Goal: Find specific page/section: Find specific page/section

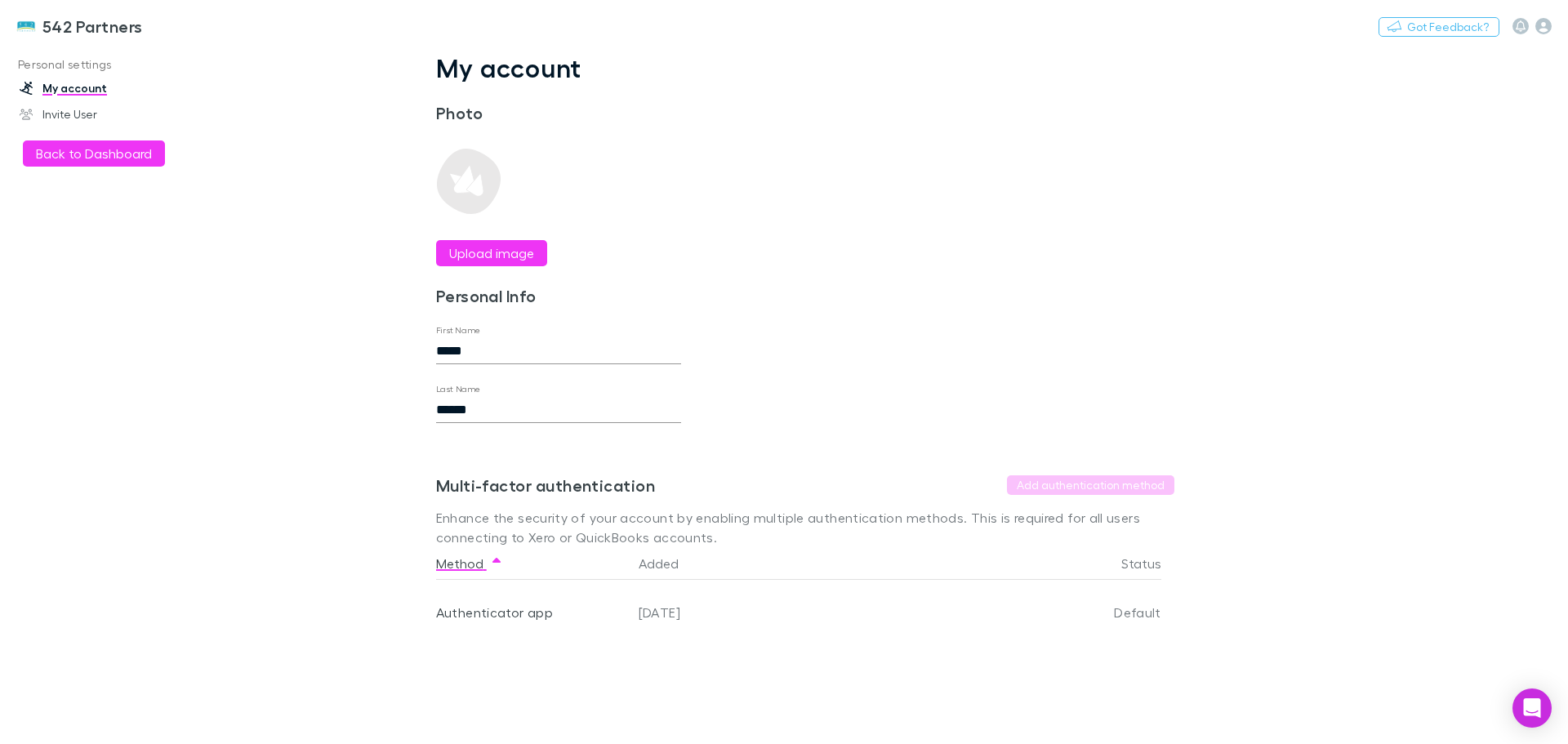
click at [34, 21] on img at bounding box center [26, 26] width 20 height 20
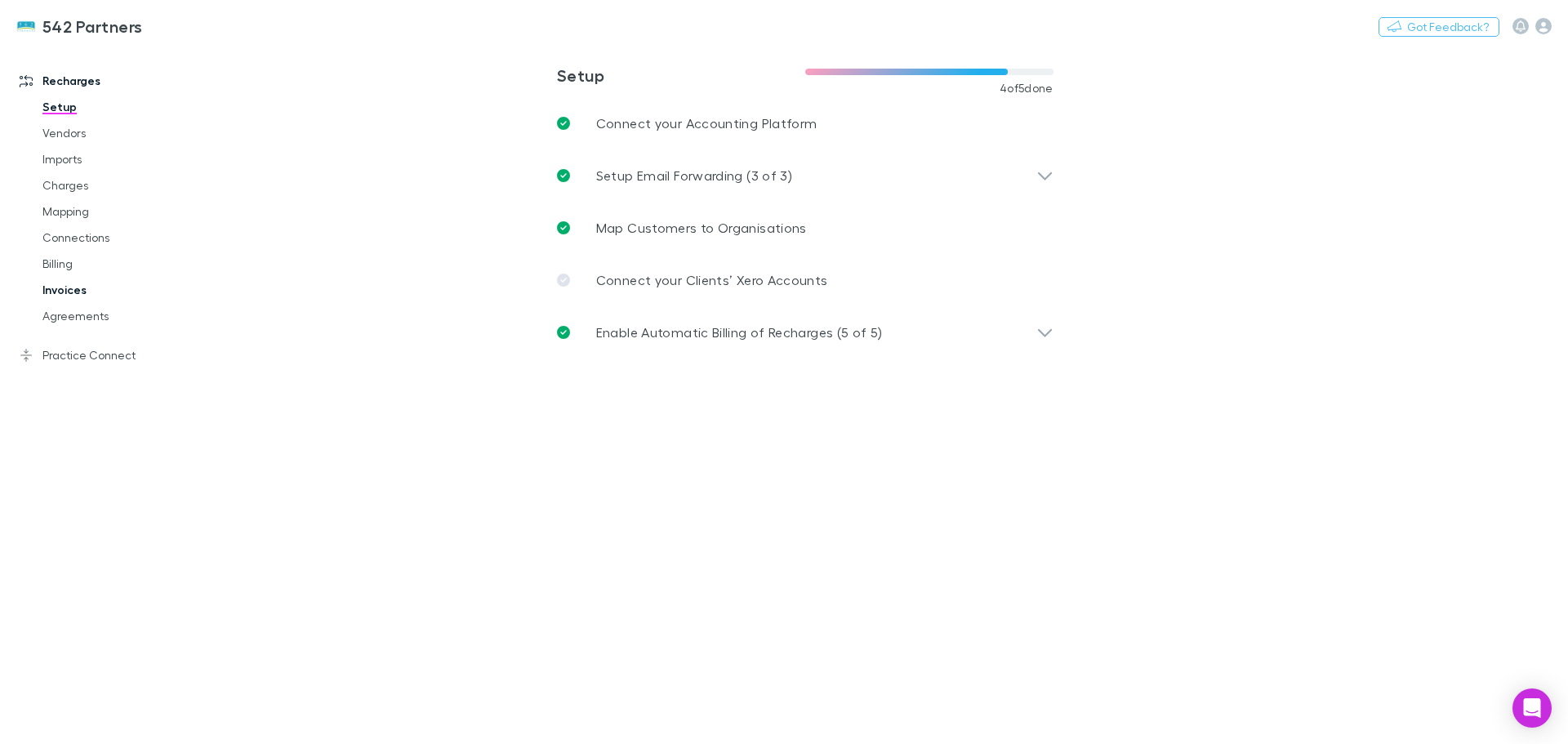
click at [63, 288] on link "Invoices" at bounding box center [123, 290] width 194 height 26
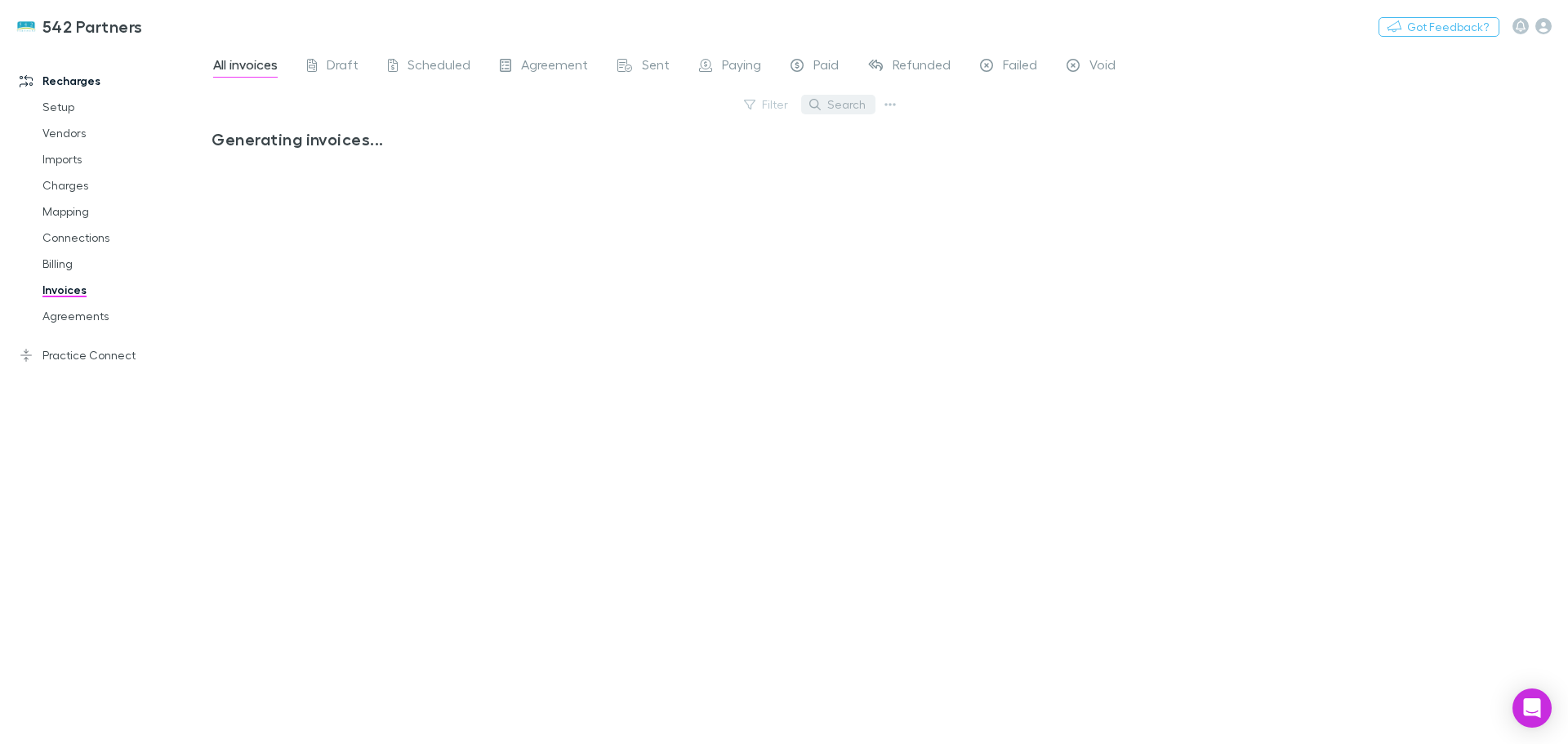
click at [830, 105] on button "Search" at bounding box center [838, 104] width 75 height 20
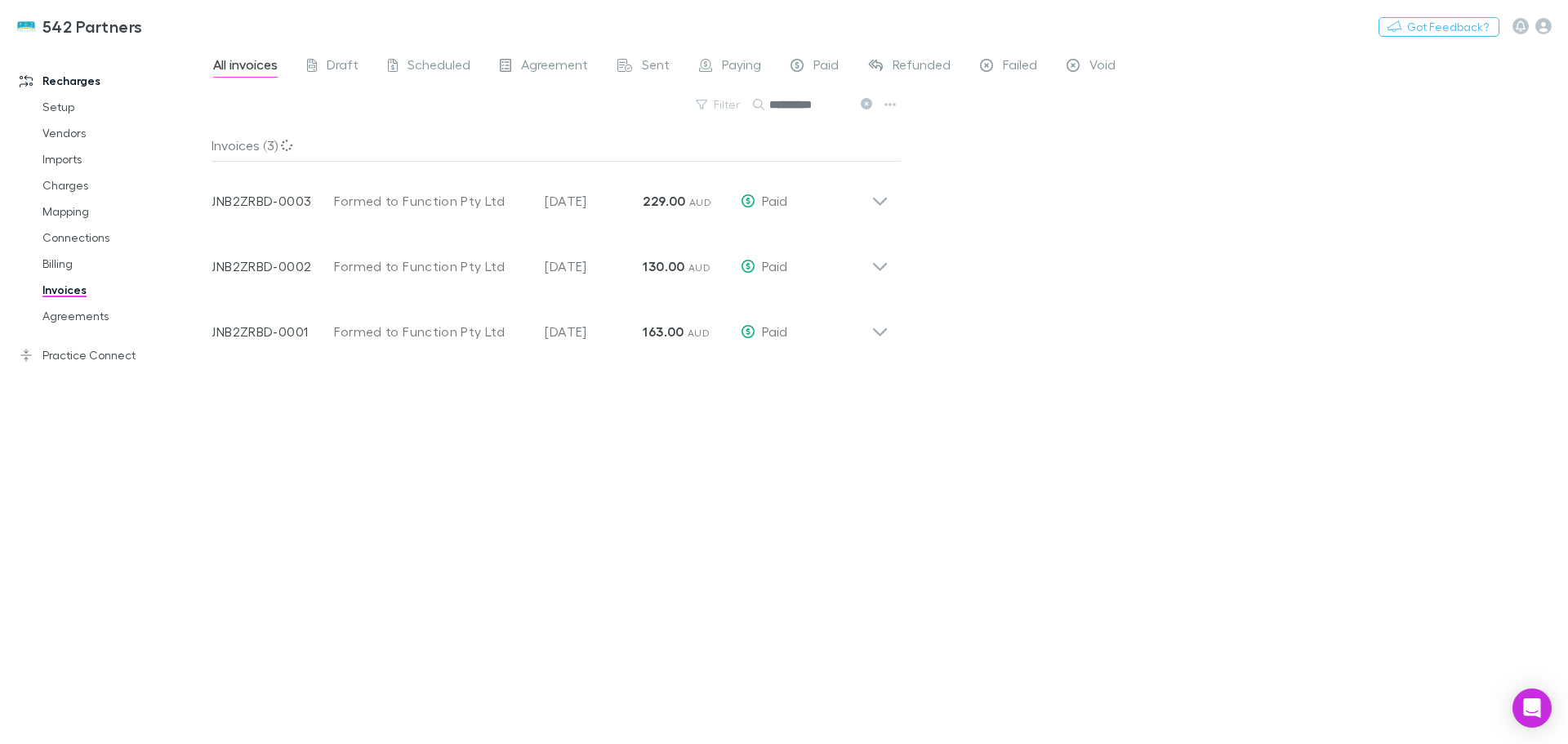
type input "*********"
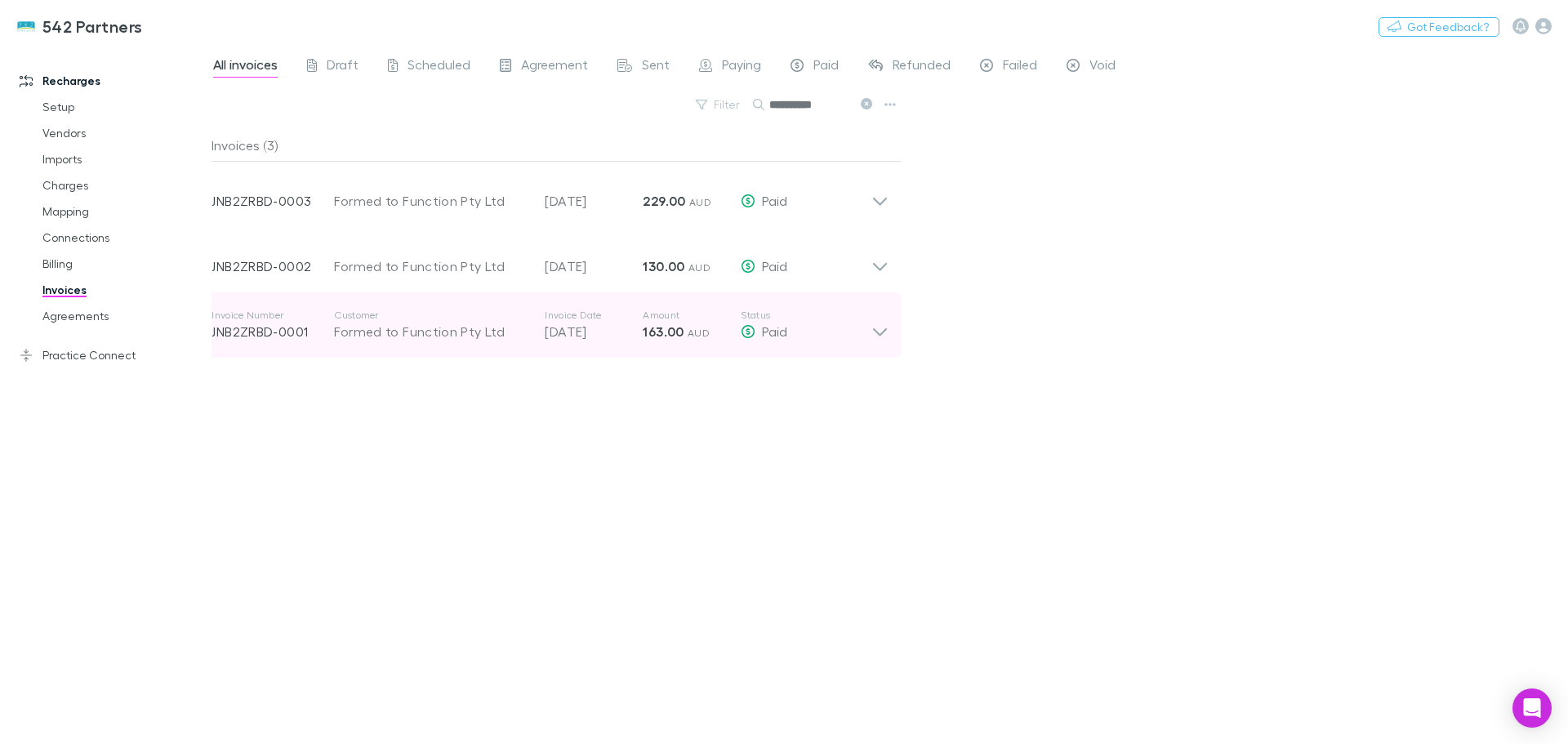
click at [886, 336] on icon at bounding box center [880, 325] width 17 height 33
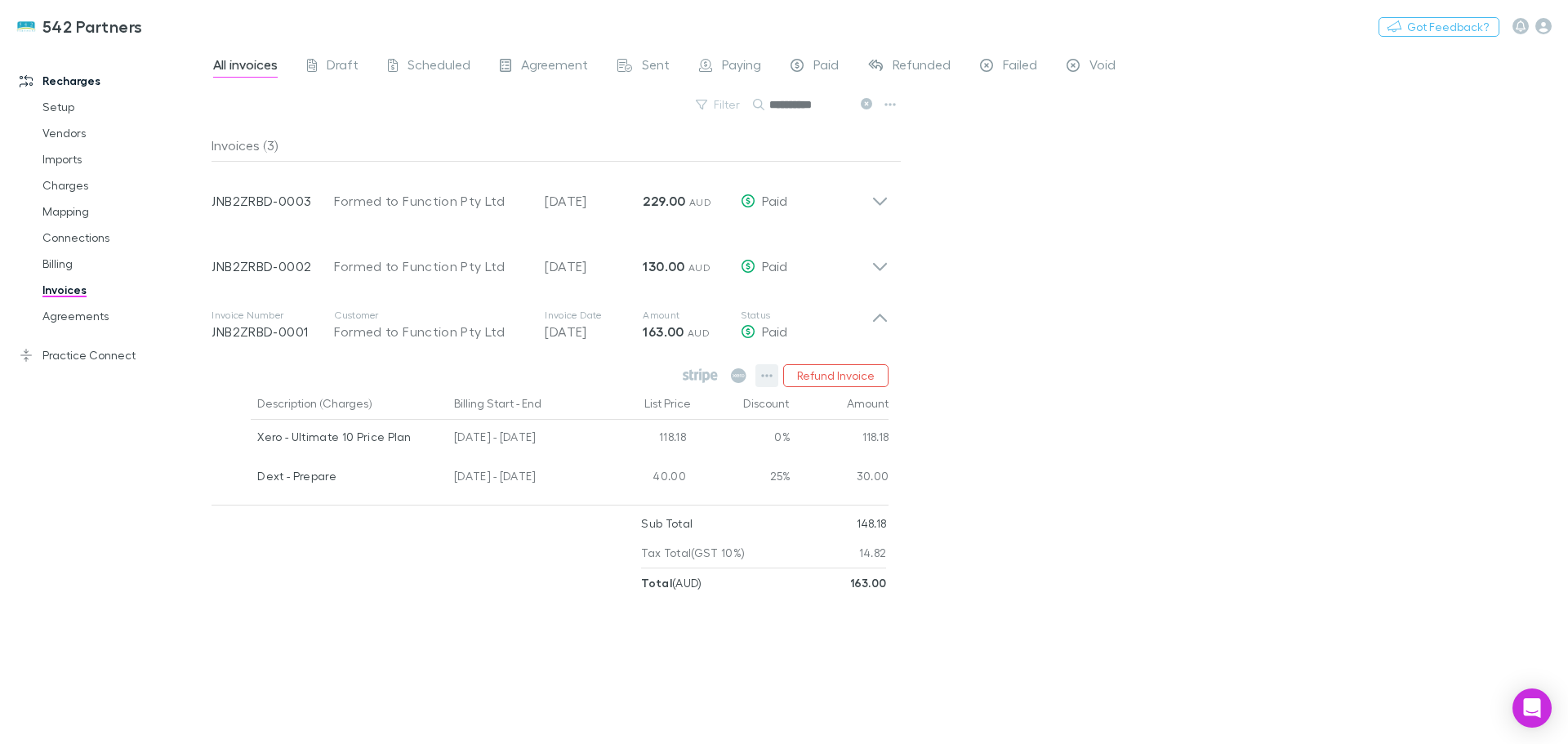
click at [765, 378] on icon "button" at bounding box center [766, 375] width 11 height 13
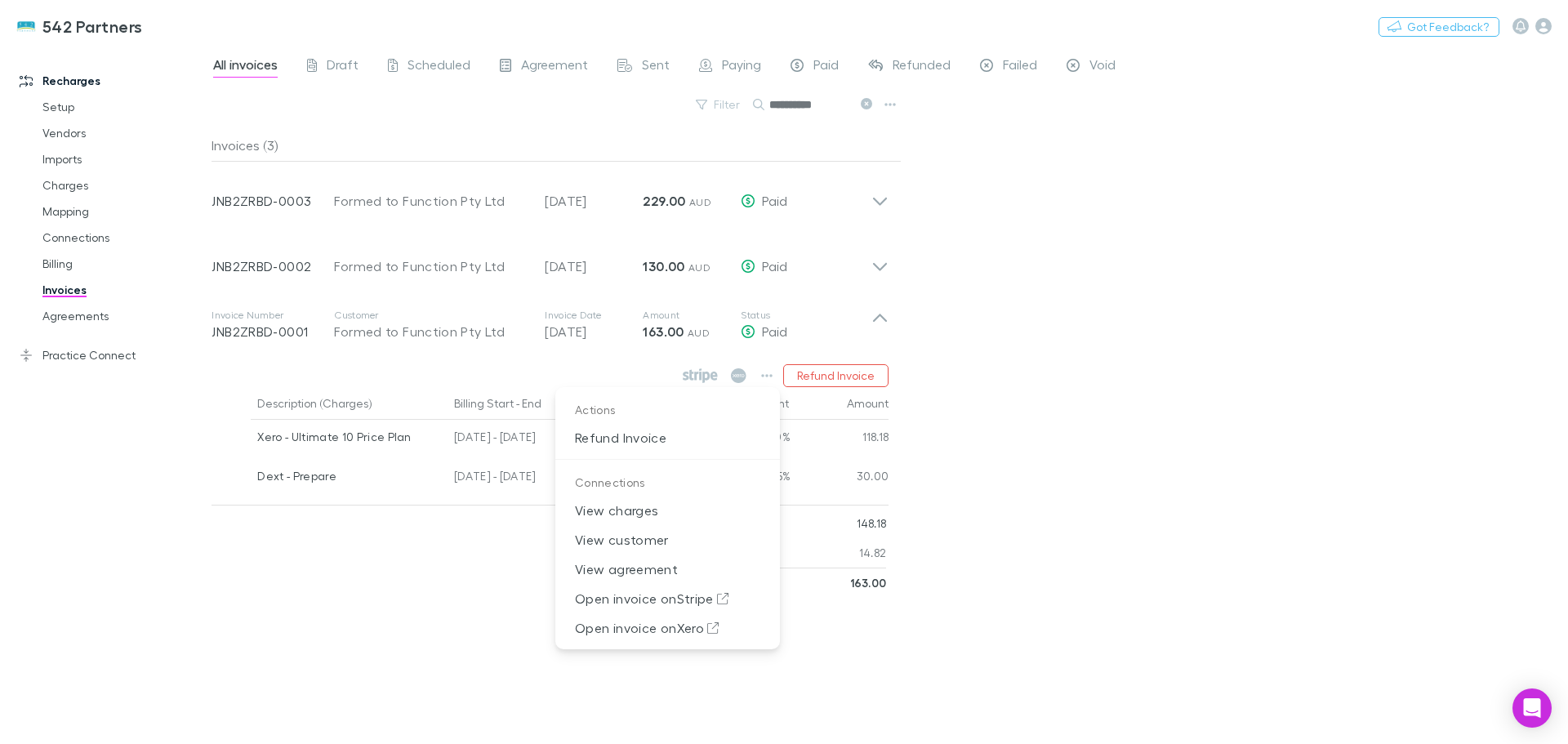
drag, startPoint x: 646, startPoint y: 603, endPoint x: 1140, endPoint y: 523, distance: 500.4
click at [1140, 523] on div at bounding box center [784, 372] width 1568 height 744
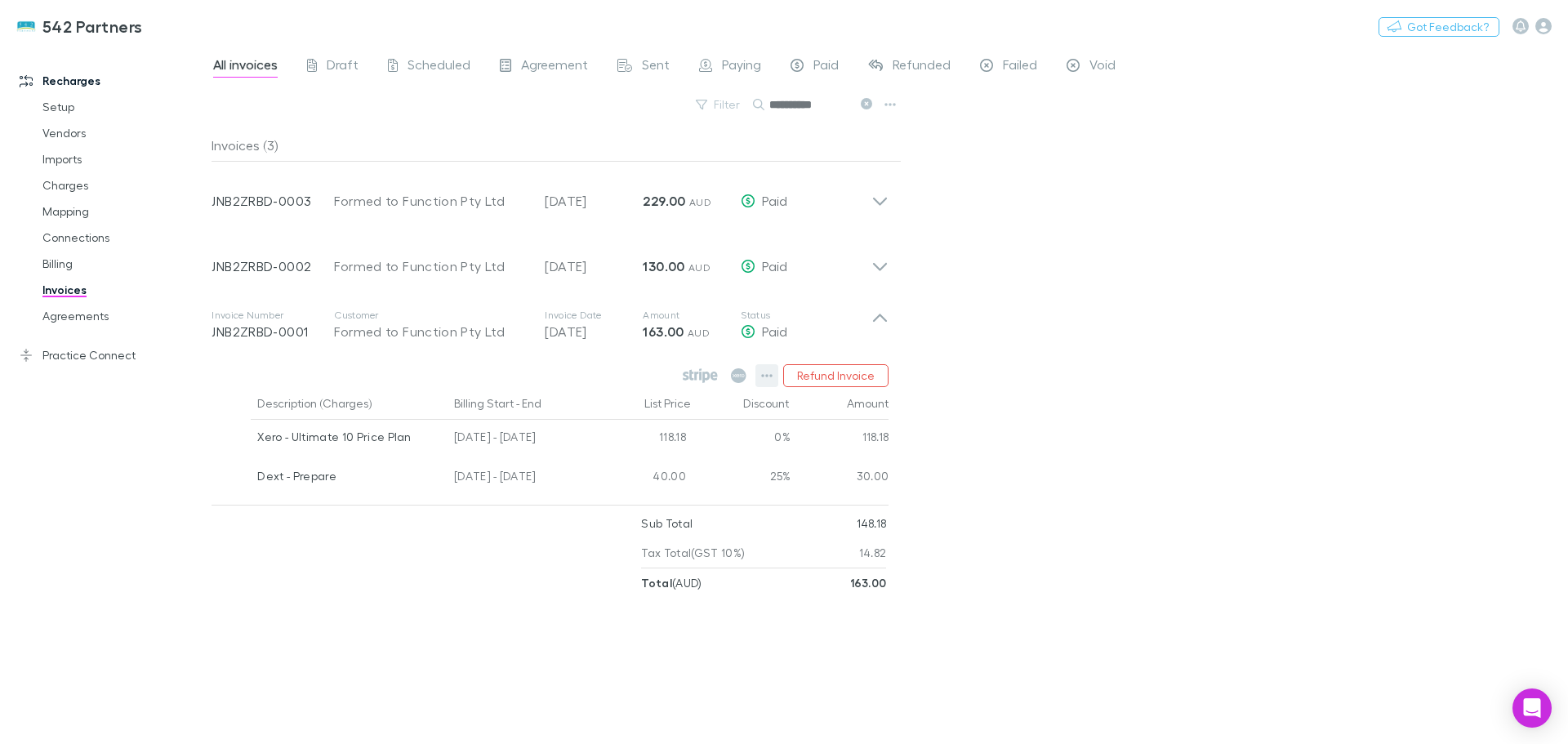
click at [768, 373] on icon "button" at bounding box center [766, 375] width 11 height 13
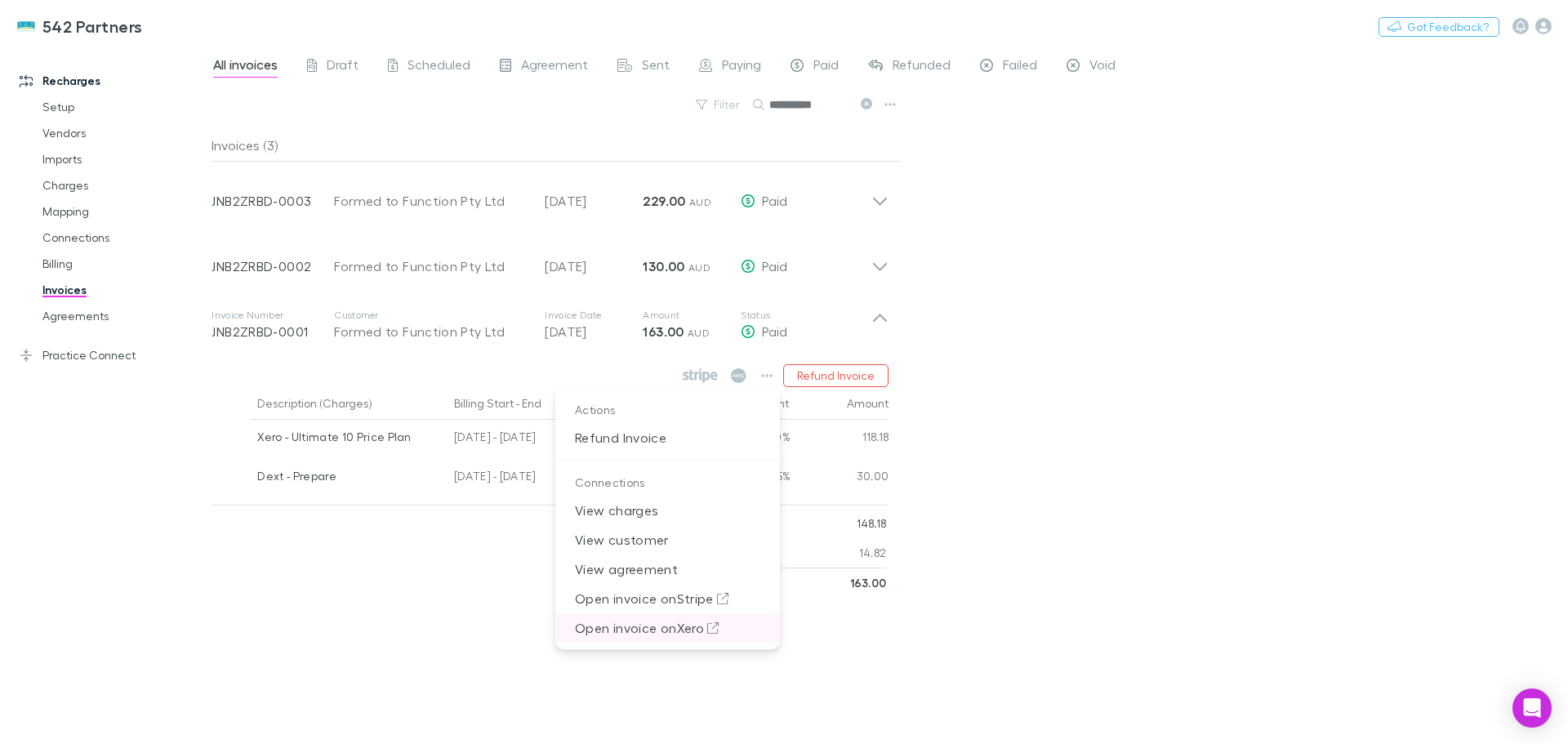
click at [636, 631] on p "Open invoice on Xero" at bounding box center [667, 628] width 224 height 29
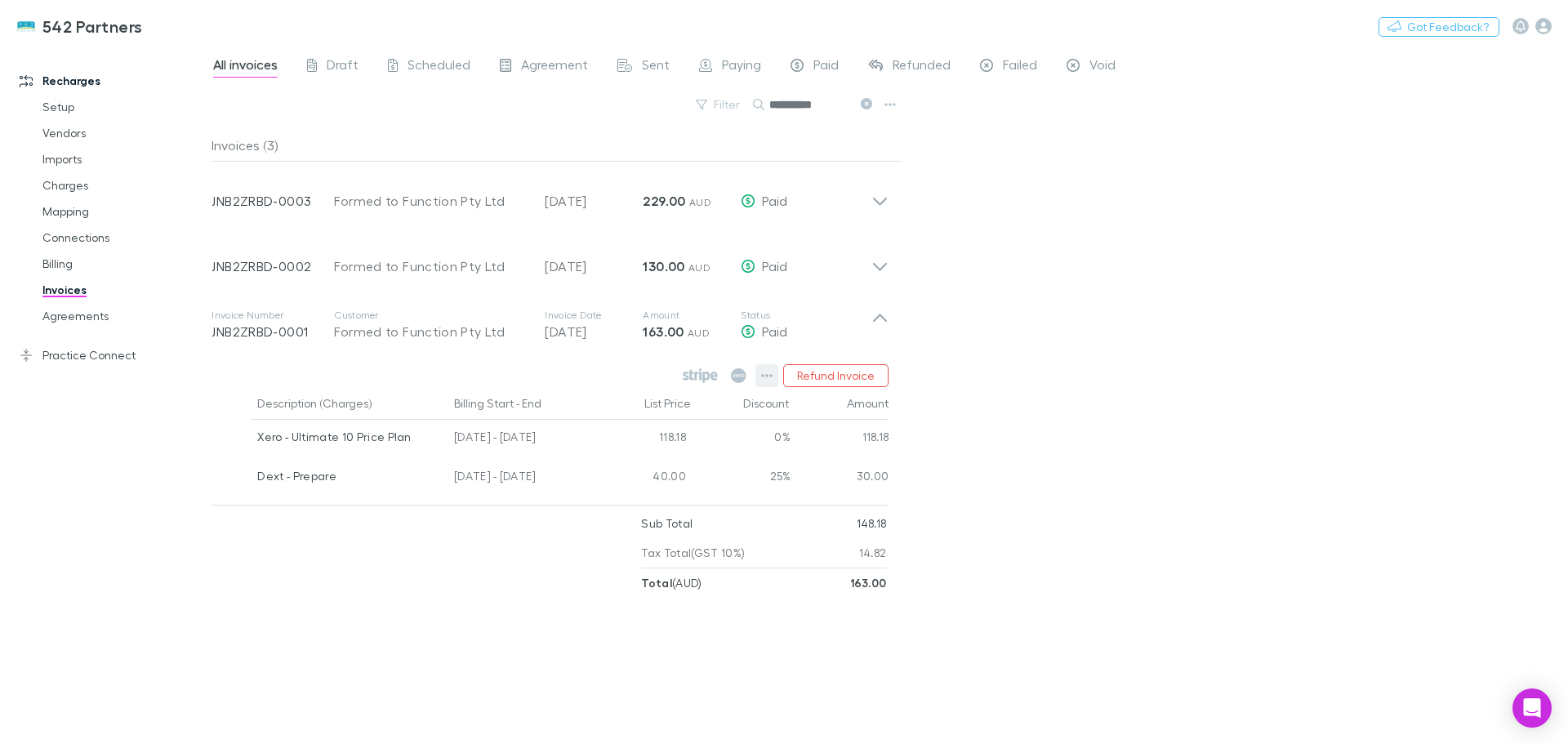
click at [764, 371] on icon "button" at bounding box center [766, 375] width 11 height 13
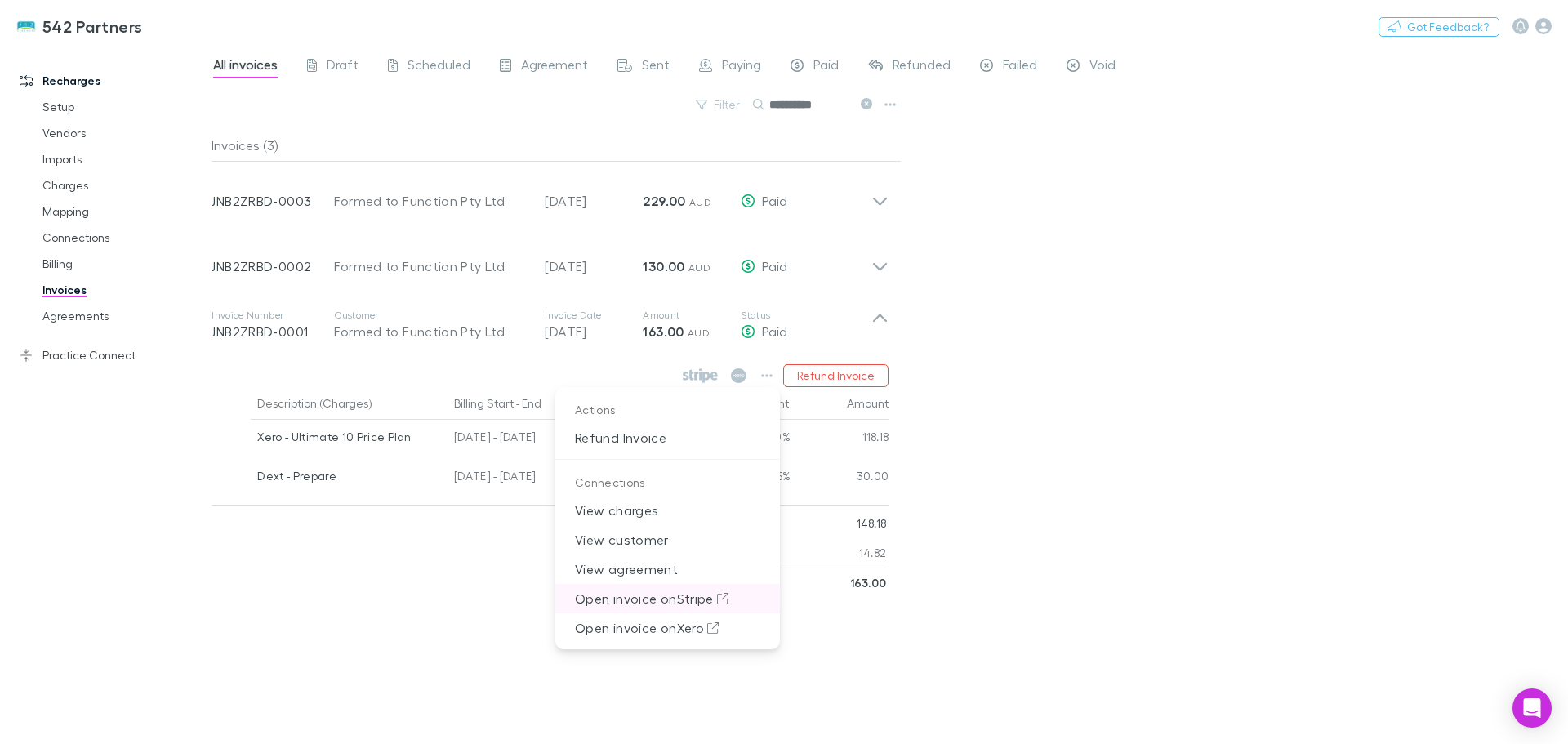
click at [636, 597] on p "Open invoice on Stripe" at bounding box center [667, 598] width 224 height 29
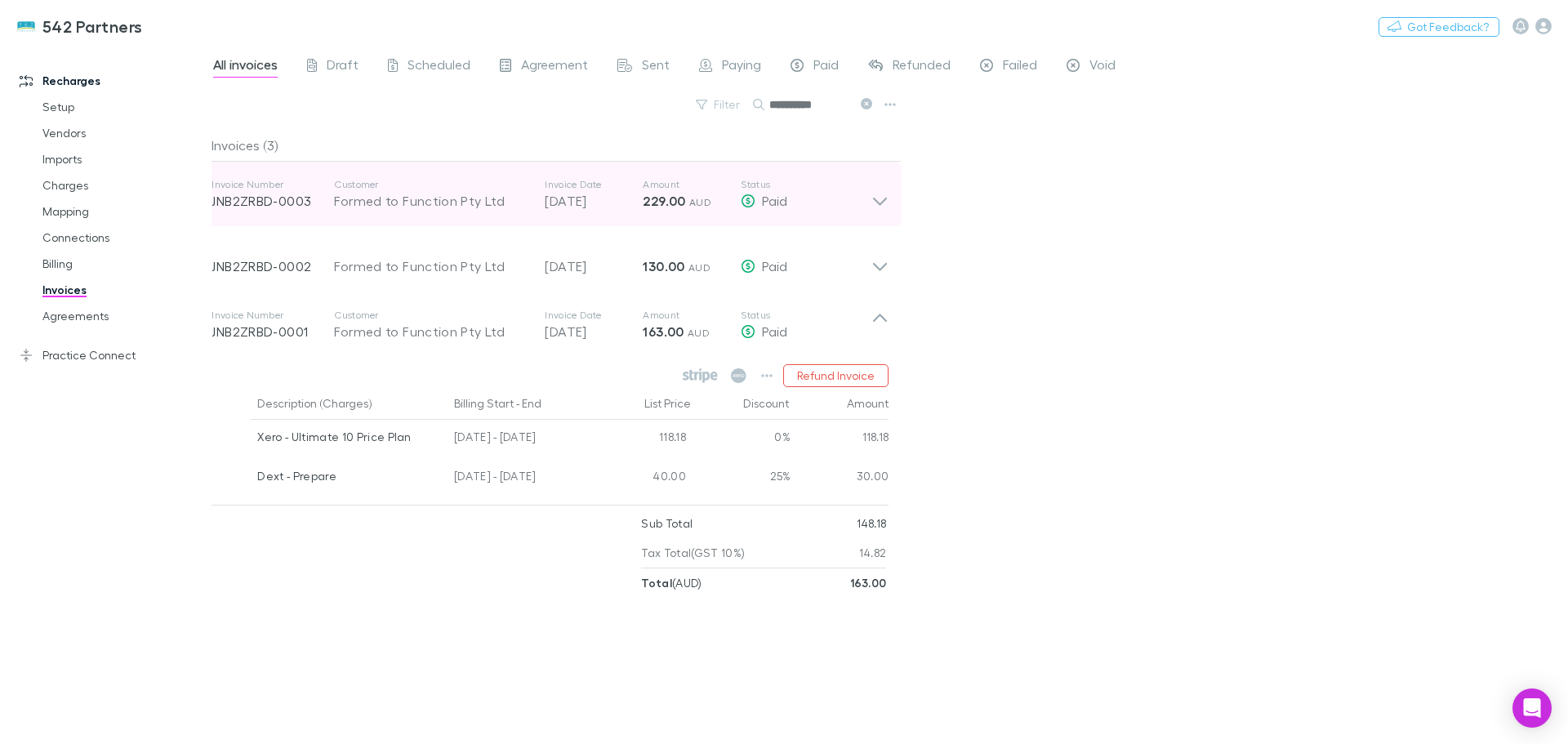
click at [883, 203] on icon at bounding box center [880, 201] width 14 height 8
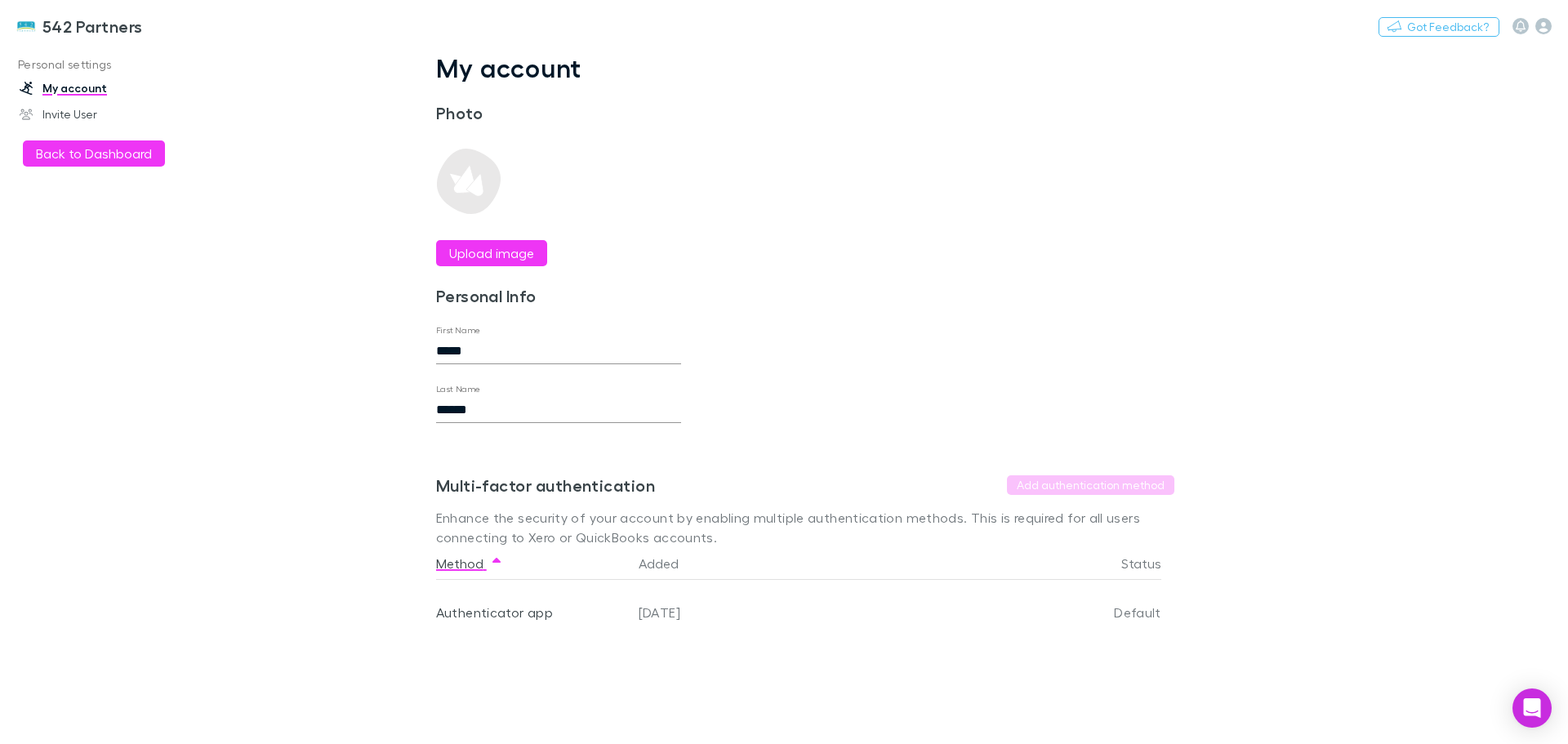
click at [20, 25] on img at bounding box center [26, 26] width 20 height 20
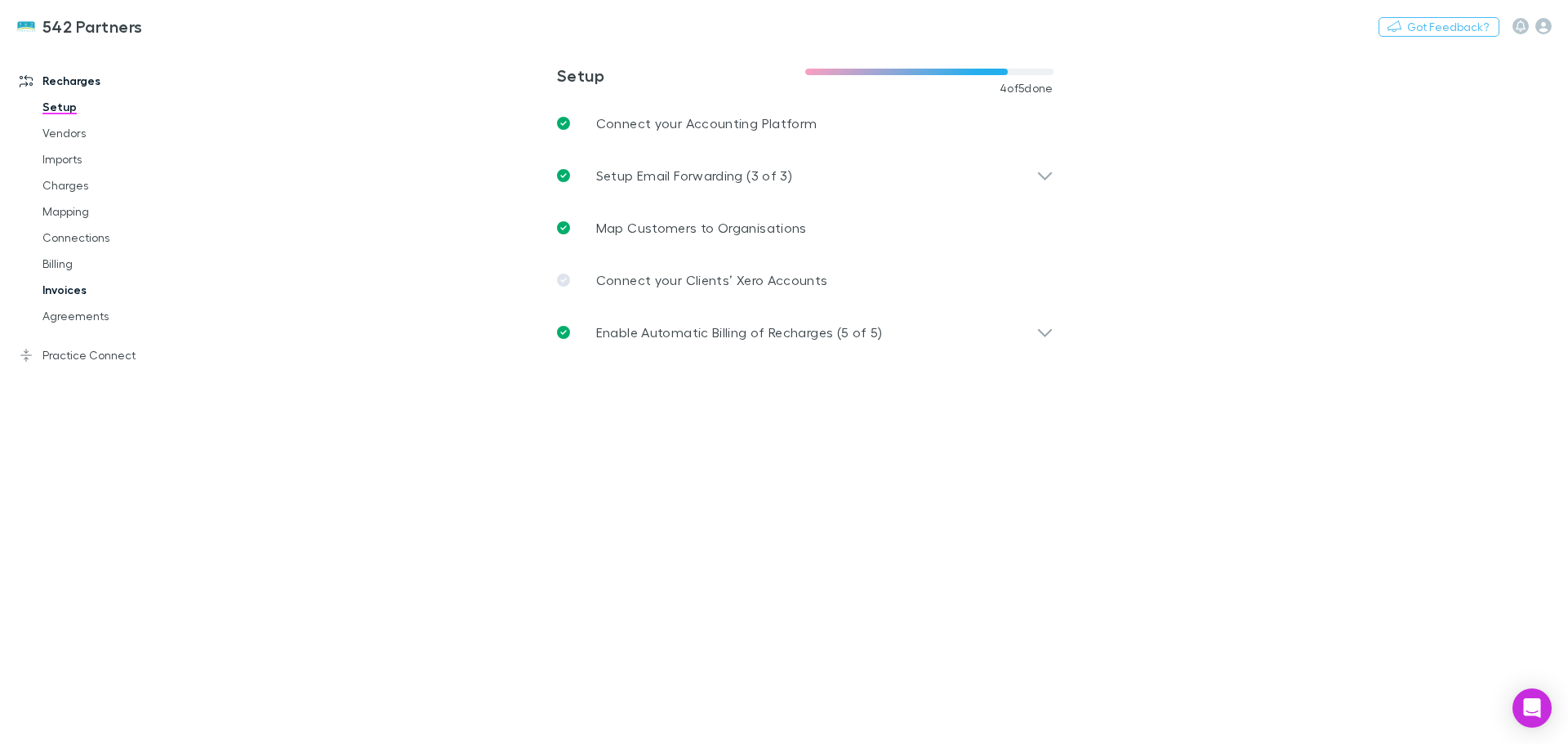
click at [64, 289] on link "Invoices" at bounding box center [123, 290] width 194 height 26
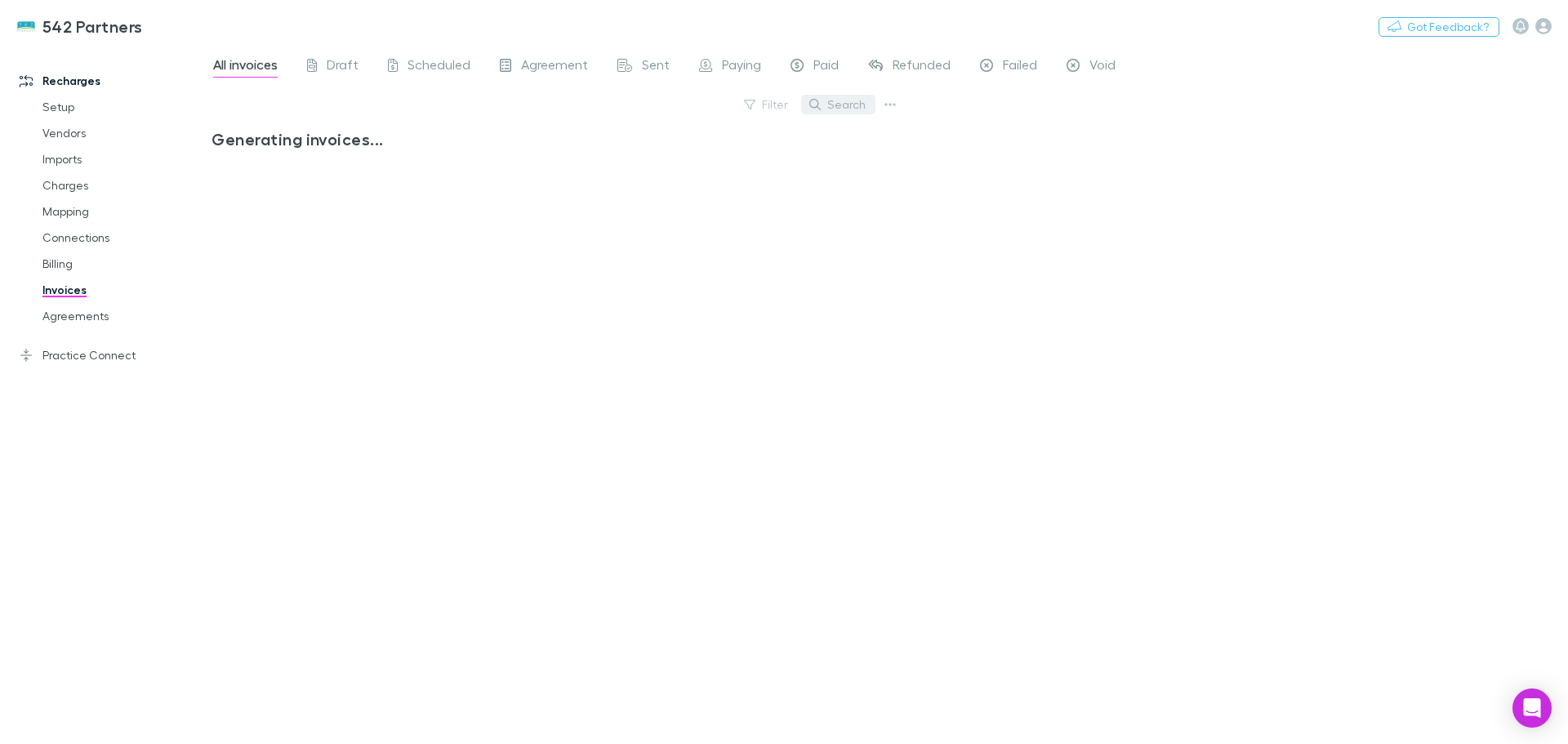
click at [845, 102] on button "Search" at bounding box center [838, 104] width 75 height 20
type input "****"
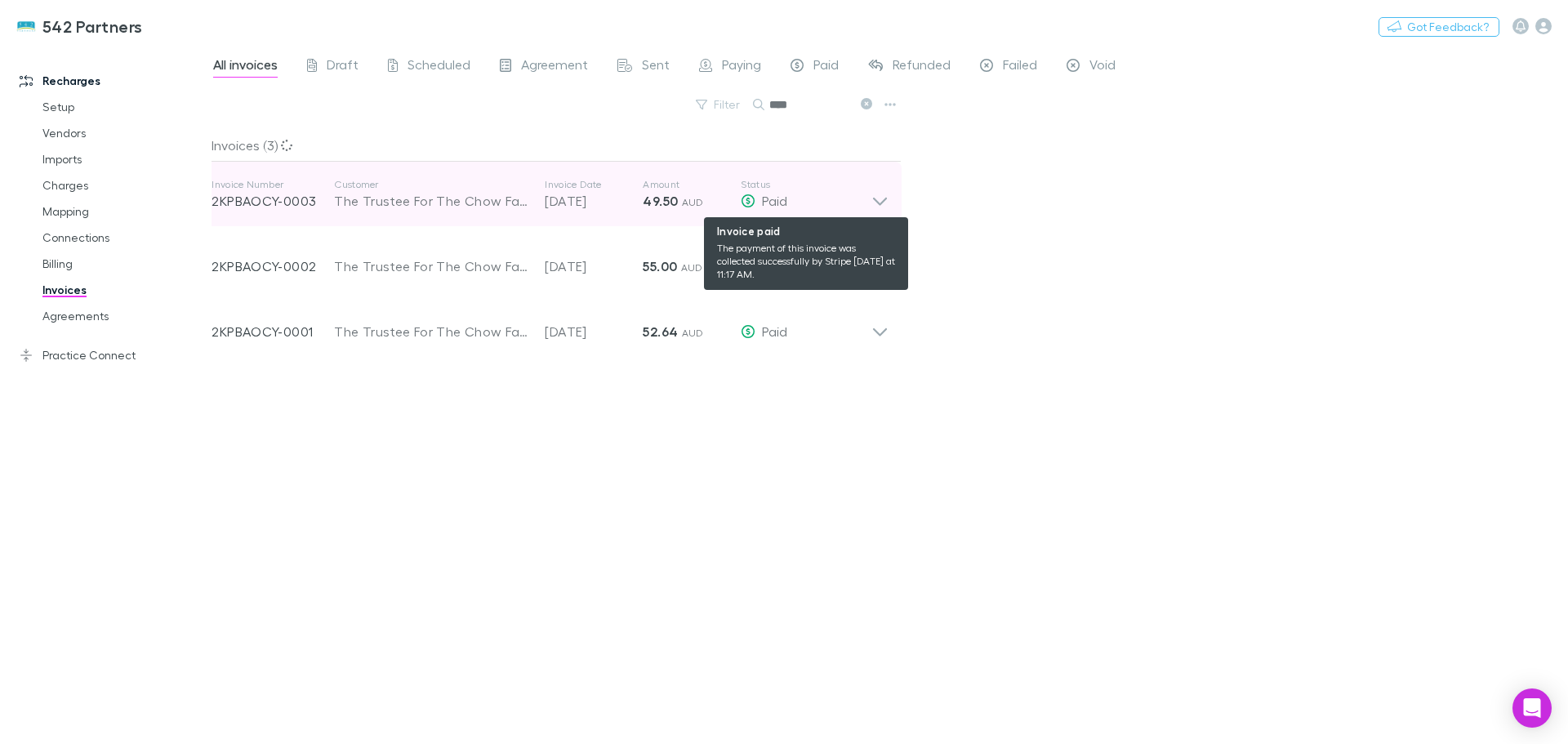
click at [879, 199] on icon at bounding box center [880, 194] width 17 height 33
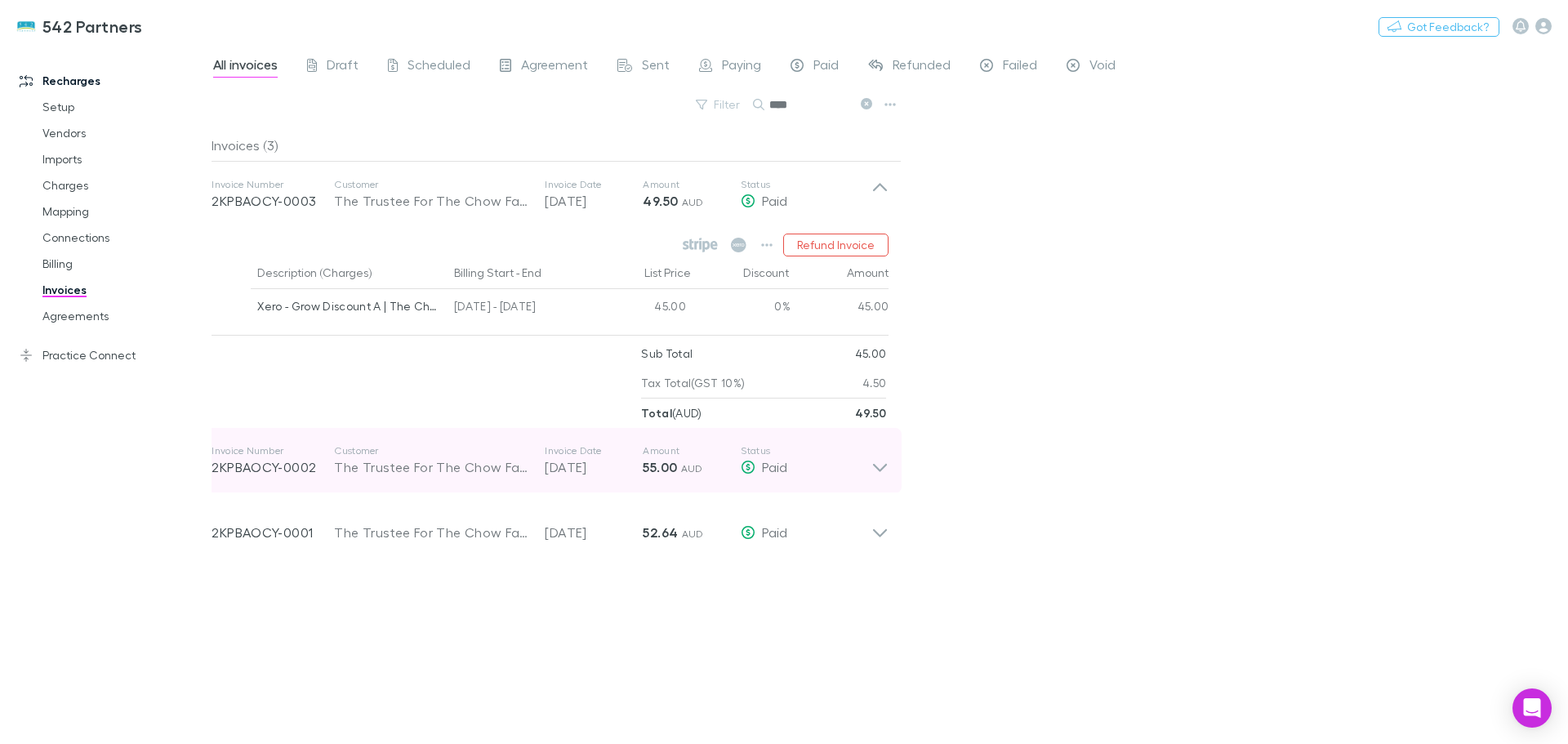
click at [879, 469] on icon at bounding box center [880, 467] width 14 height 8
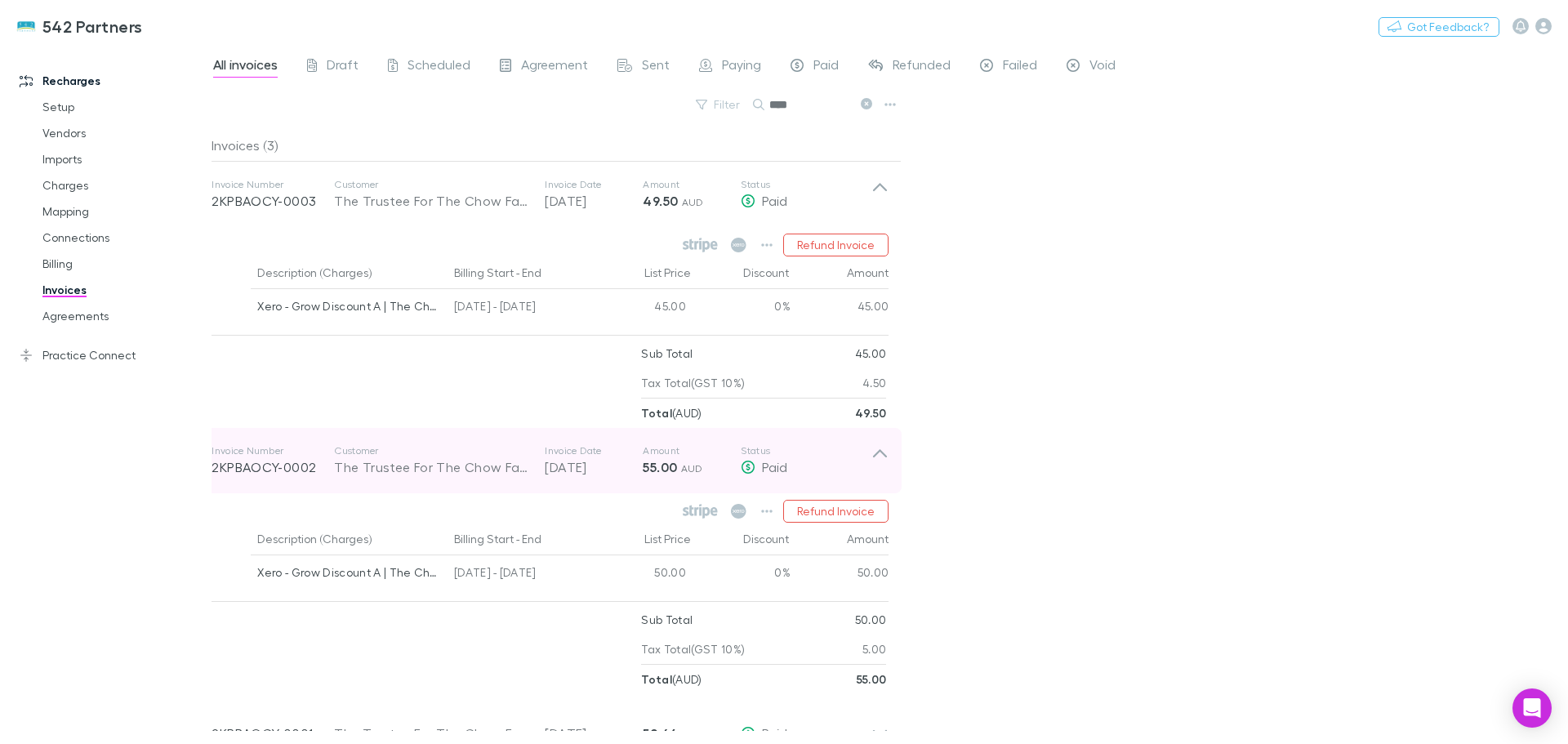
click at [879, 469] on icon at bounding box center [880, 460] width 17 height 33
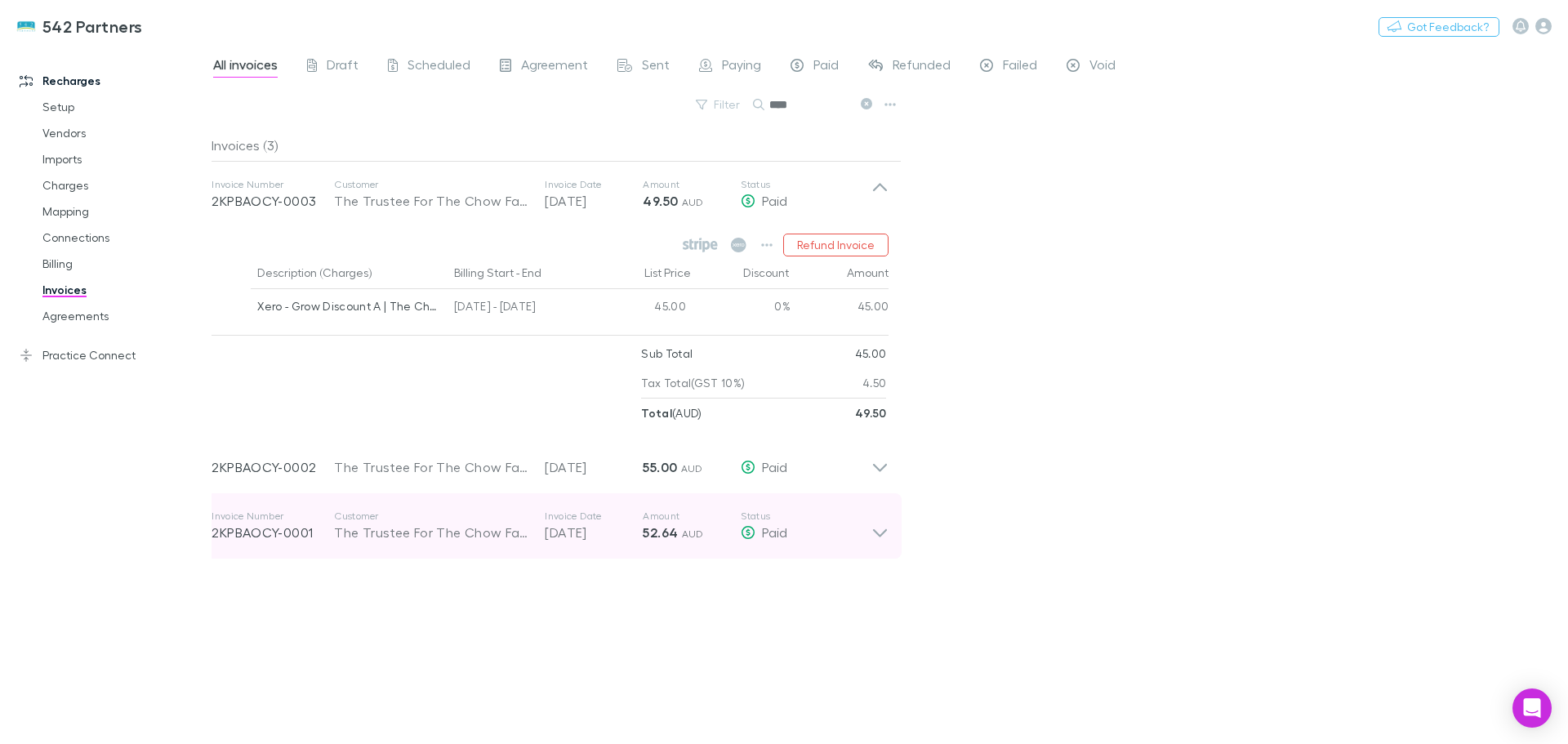
click at [873, 532] on icon at bounding box center [880, 526] width 17 height 33
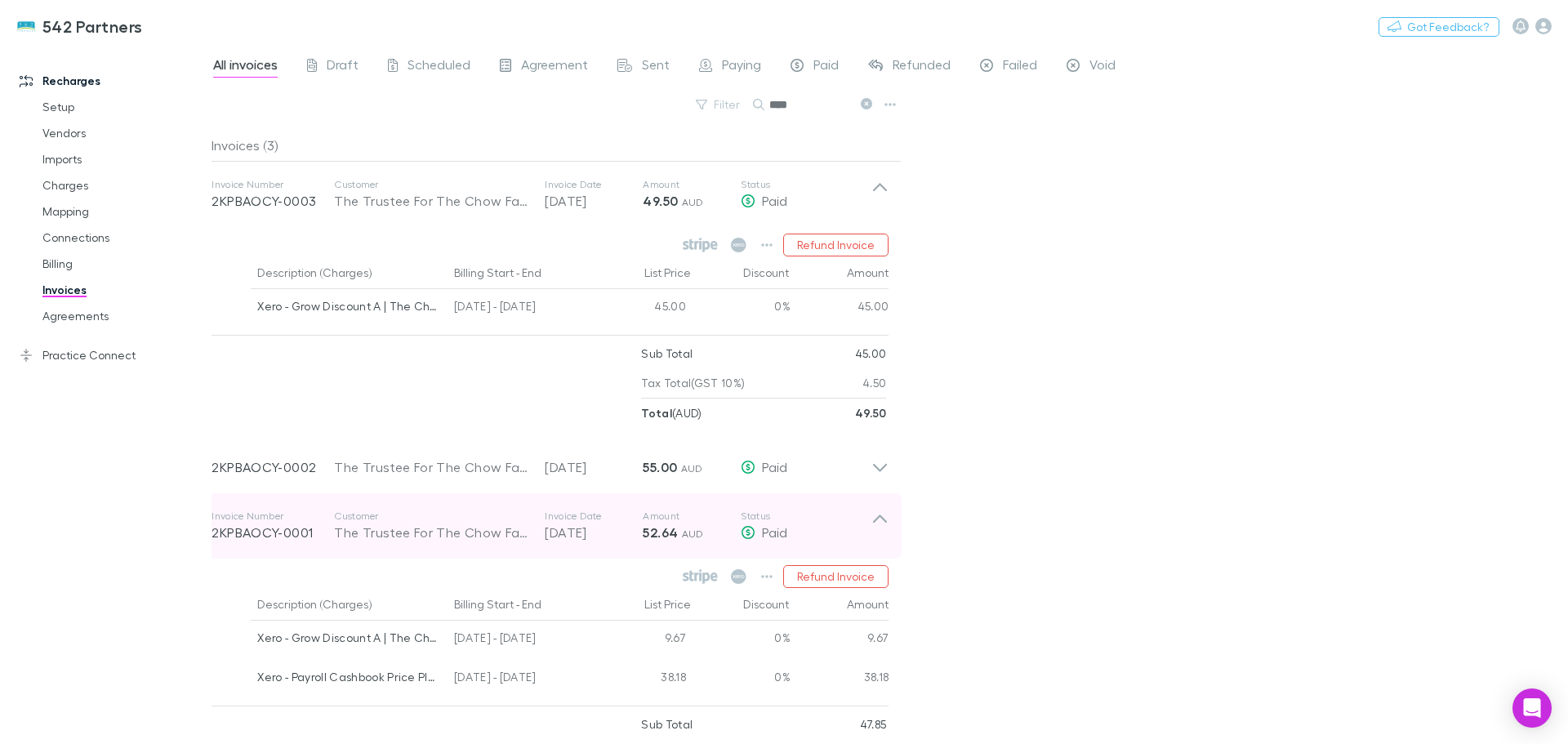
click at [880, 533] on icon at bounding box center [880, 526] width 17 height 33
